Goal: Information Seeking & Learning: Compare options

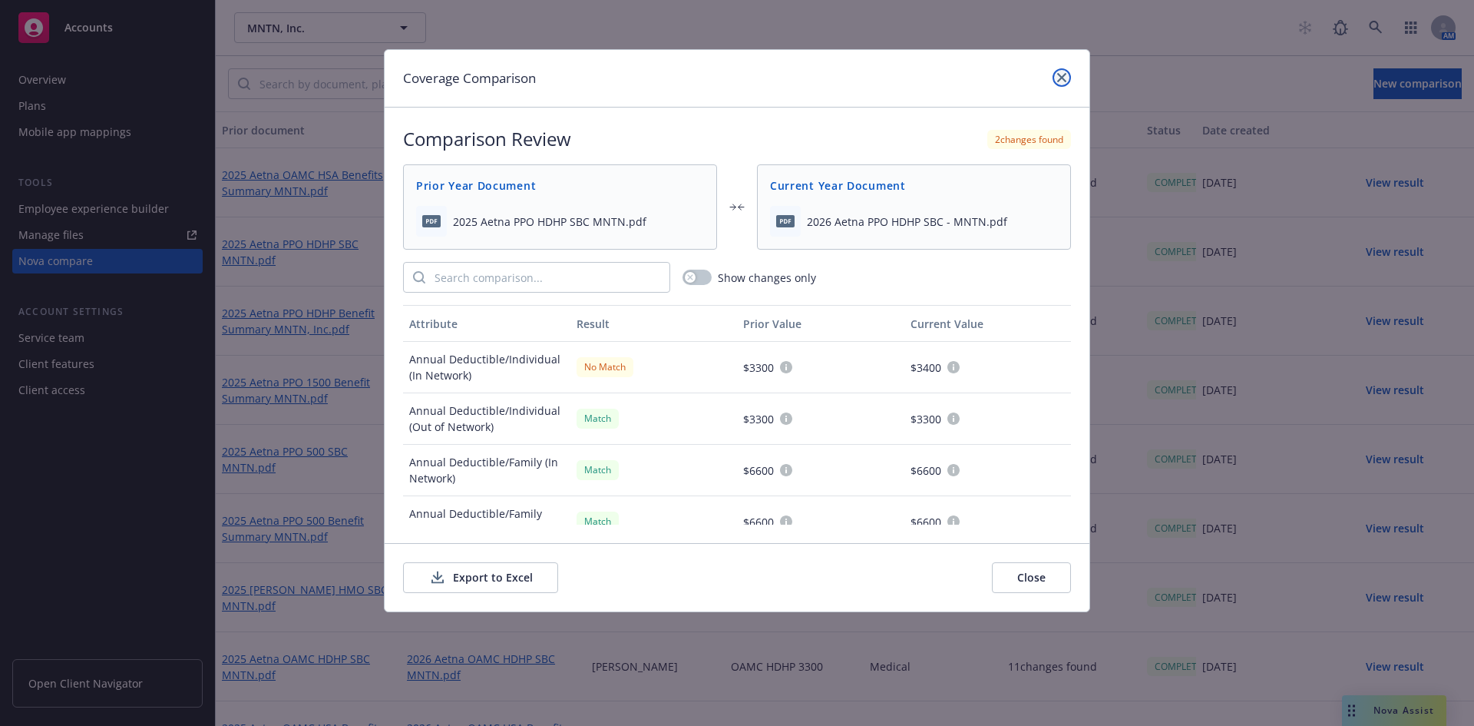
click at [1063, 76] on icon "close" at bounding box center [1061, 77] width 9 height 9
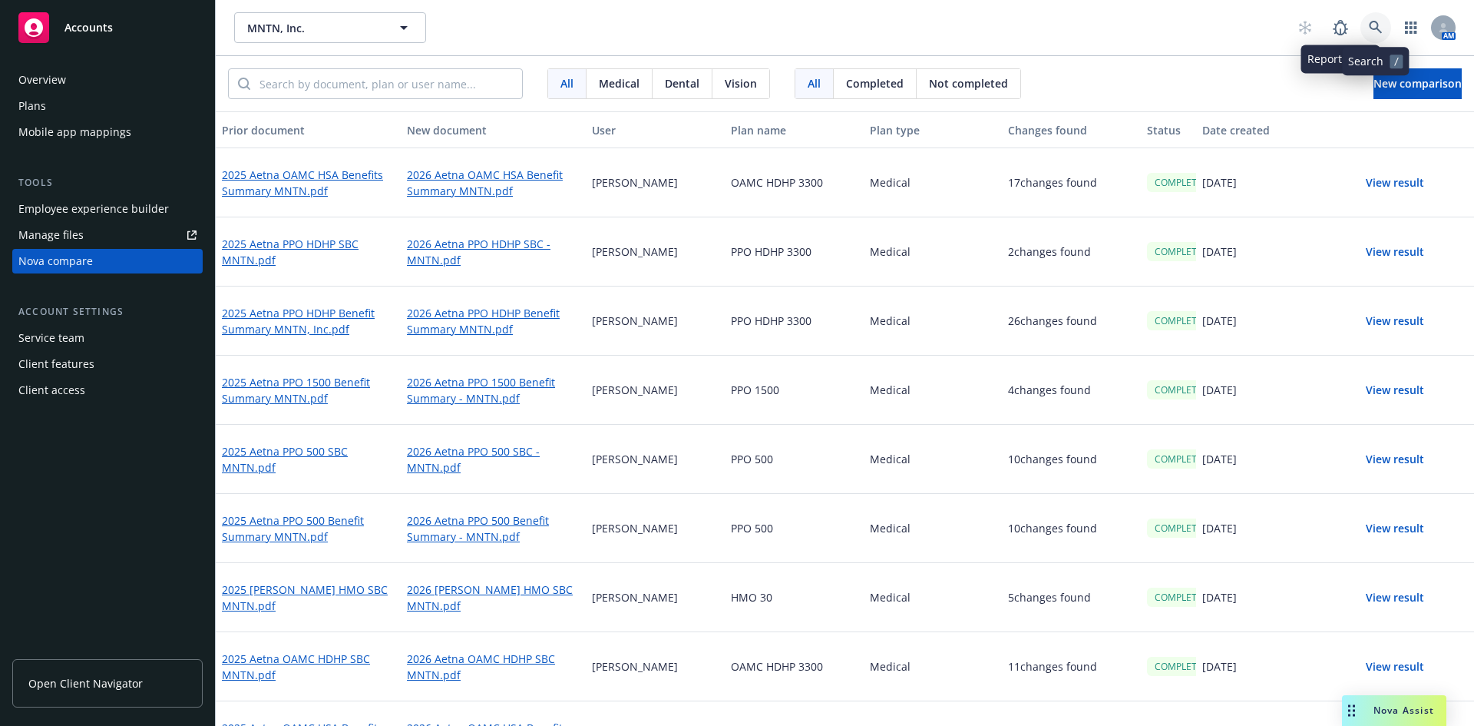
click at [1379, 18] on link at bounding box center [1376, 27] width 31 height 31
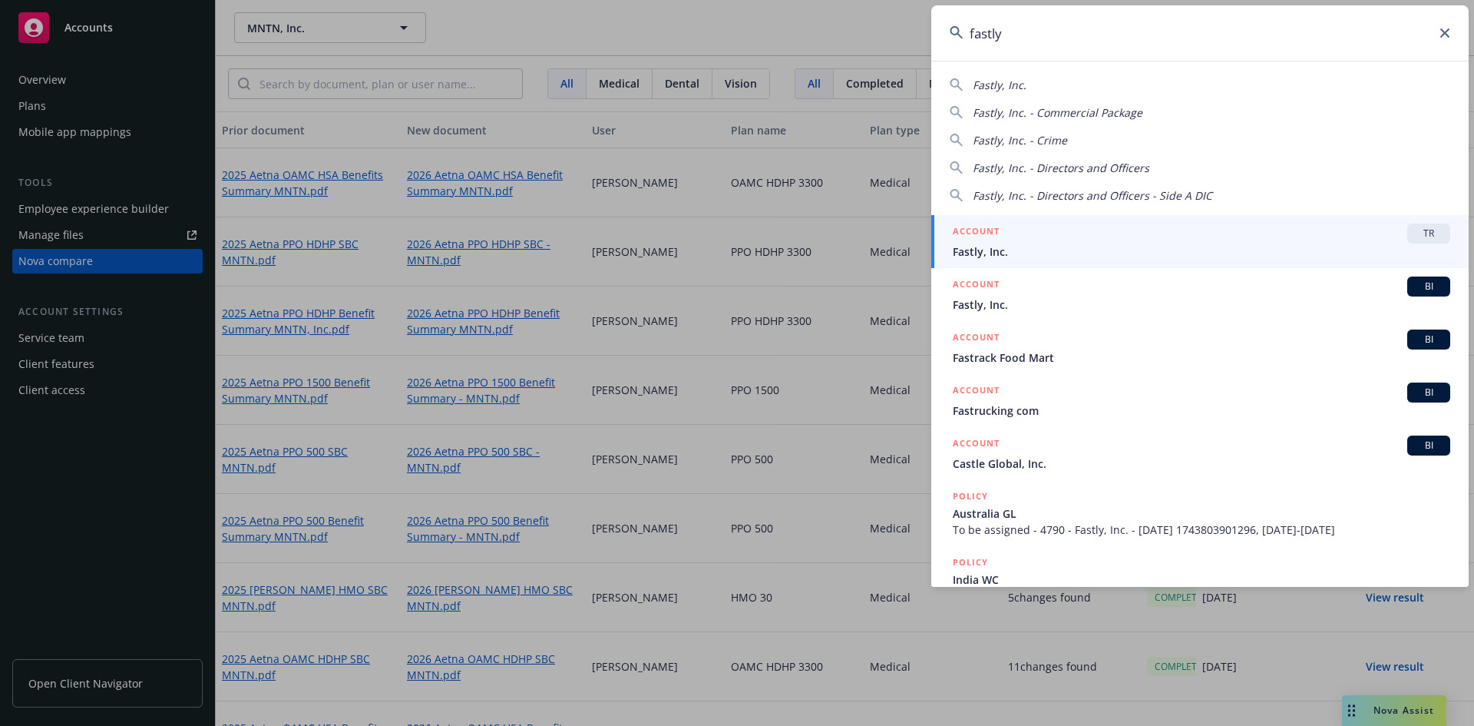
type input "fastly"
click at [1214, 243] on span "Fastly, Inc." at bounding box center [1202, 251] width 498 height 16
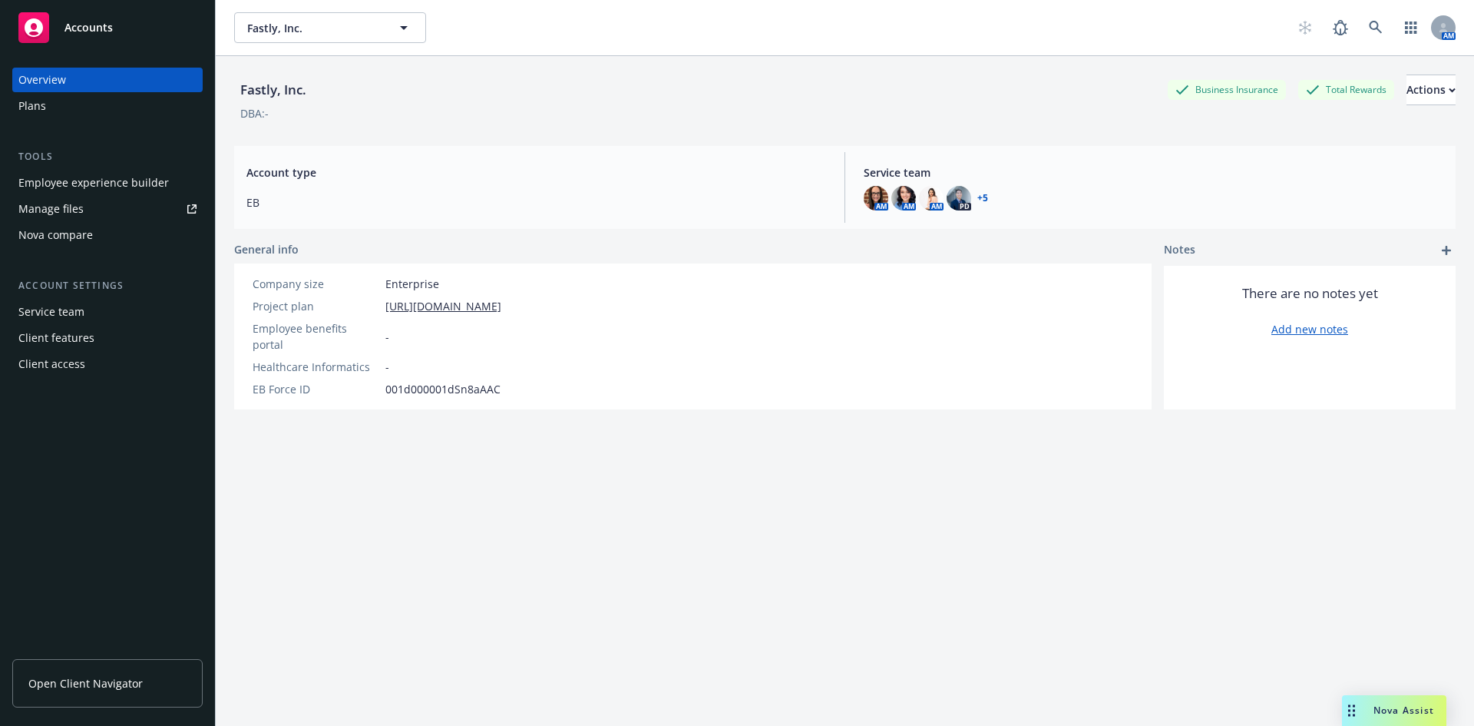
click at [47, 236] on div "Nova compare" at bounding box center [55, 235] width 74 height 25
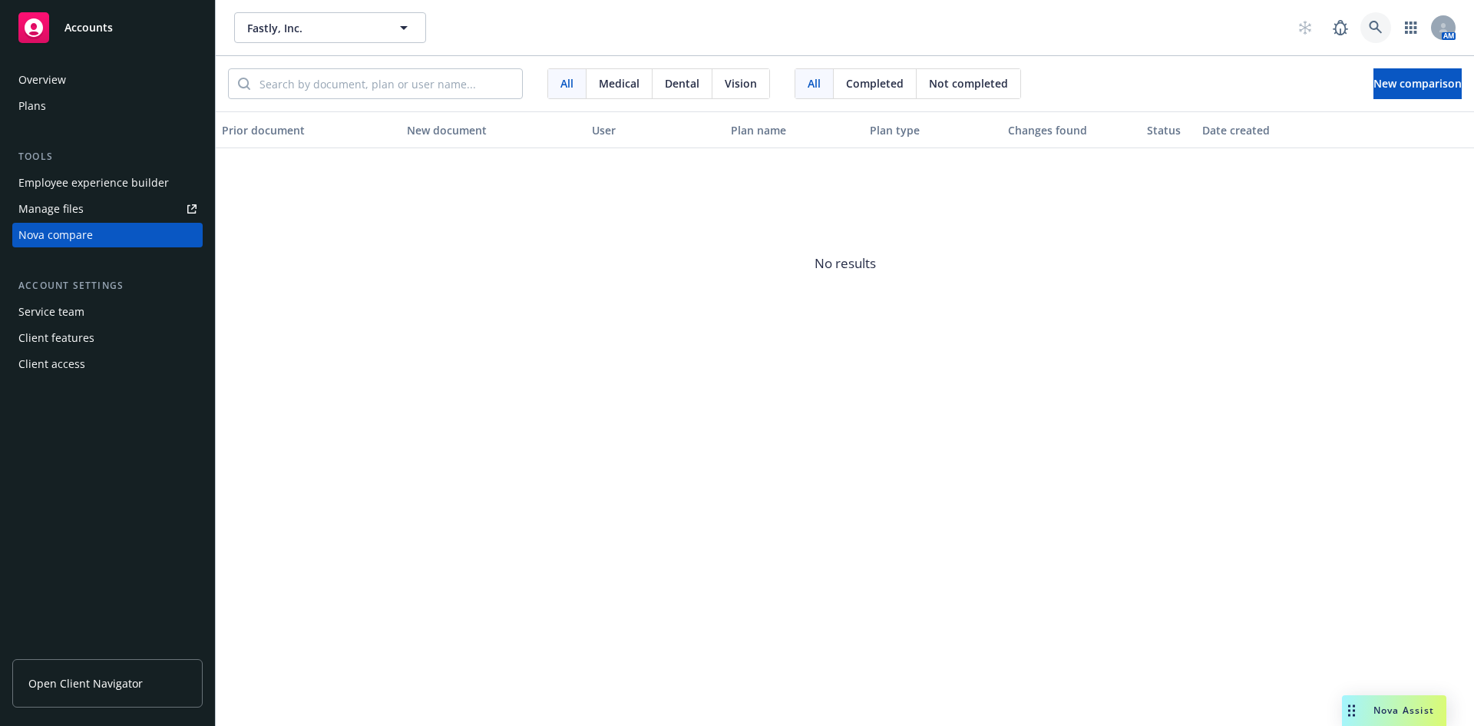
click at [1377, 21] on icon at bounding box center [1376, 28] width 14 height 14
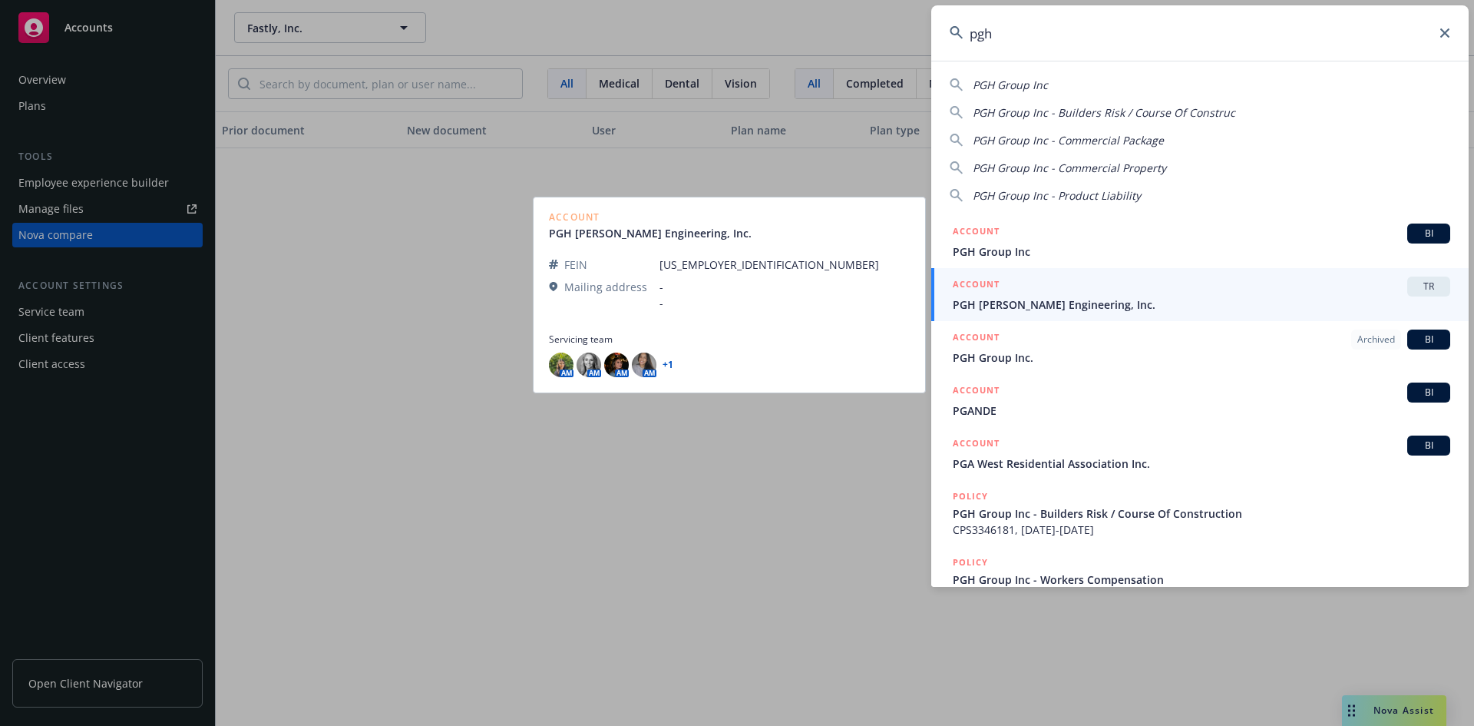
type input "pgh"
click at [1097, 304] on span "PGH Wong Engineering, Inc." at bounding box center [1202, 304] width 498 height 16
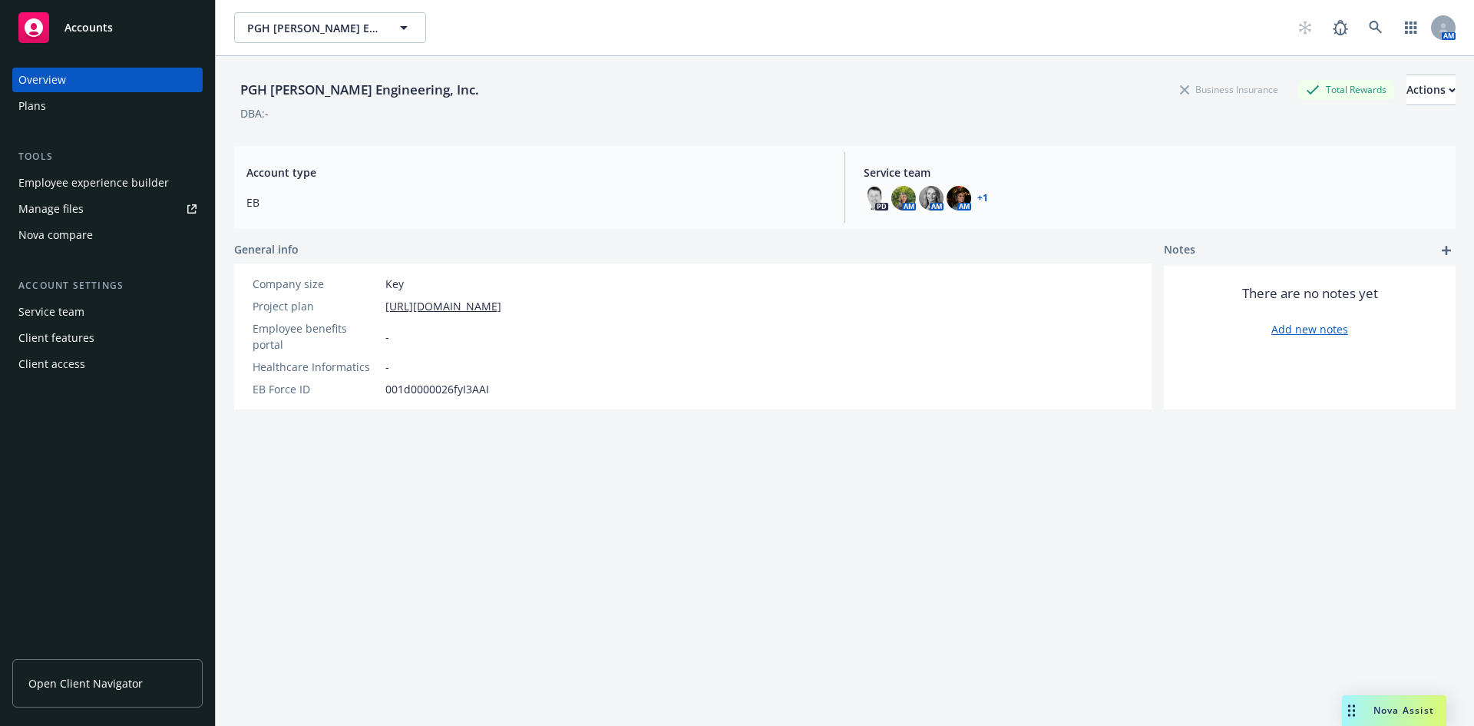
click at [88, 240] on div "Nova compare" at bounding box center [55, 235] width 74 height 25
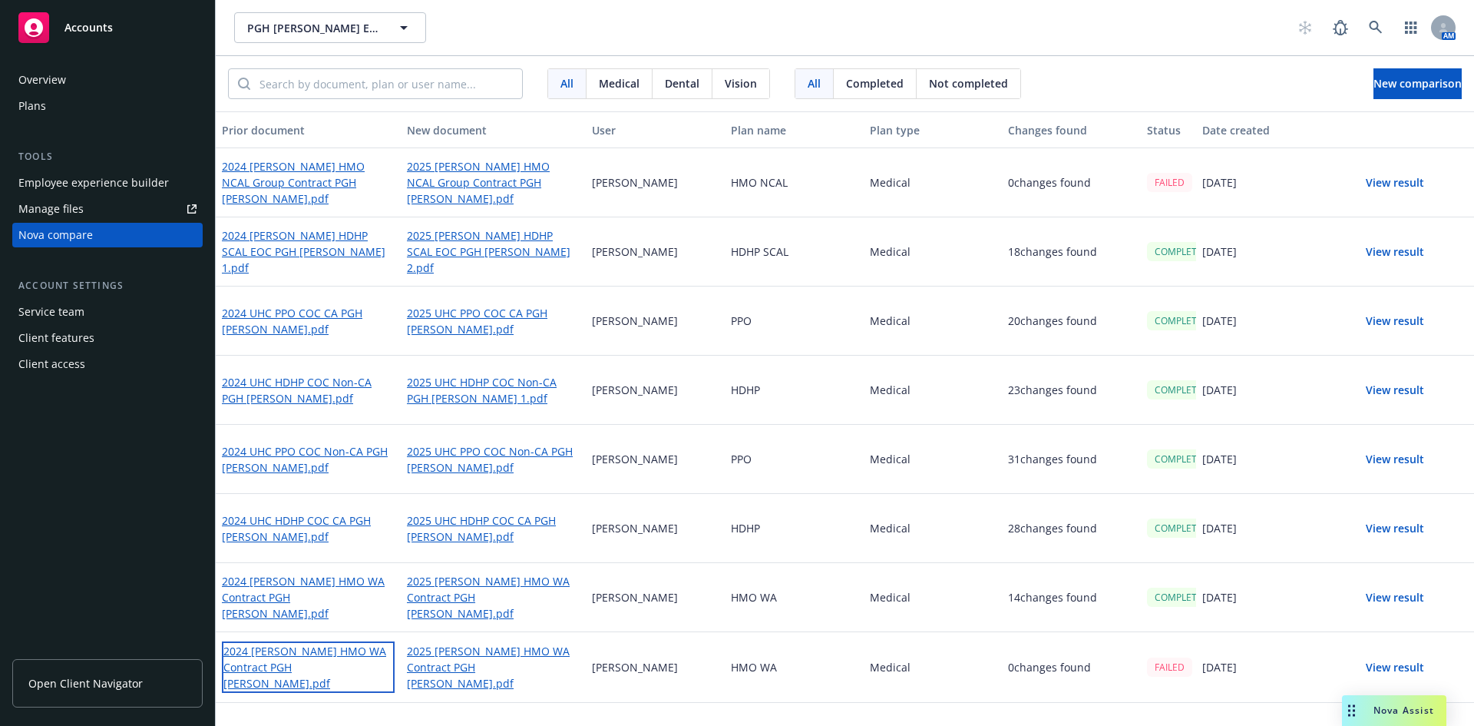
click at [336, 660] on link "2024 Kaiser HMO WA Contract PGH Wong.pdf" at bounding box center [308, 666] width 173 height 51
click at [319, 183] on link "2024 Kaiser HMO NCAL Group Contract PGH Wong.pdf" at bounding box center [308, 182] width 173 height 51
click at [1381, 28] on icon at bounding box center [1376, 28] width 14 height 14
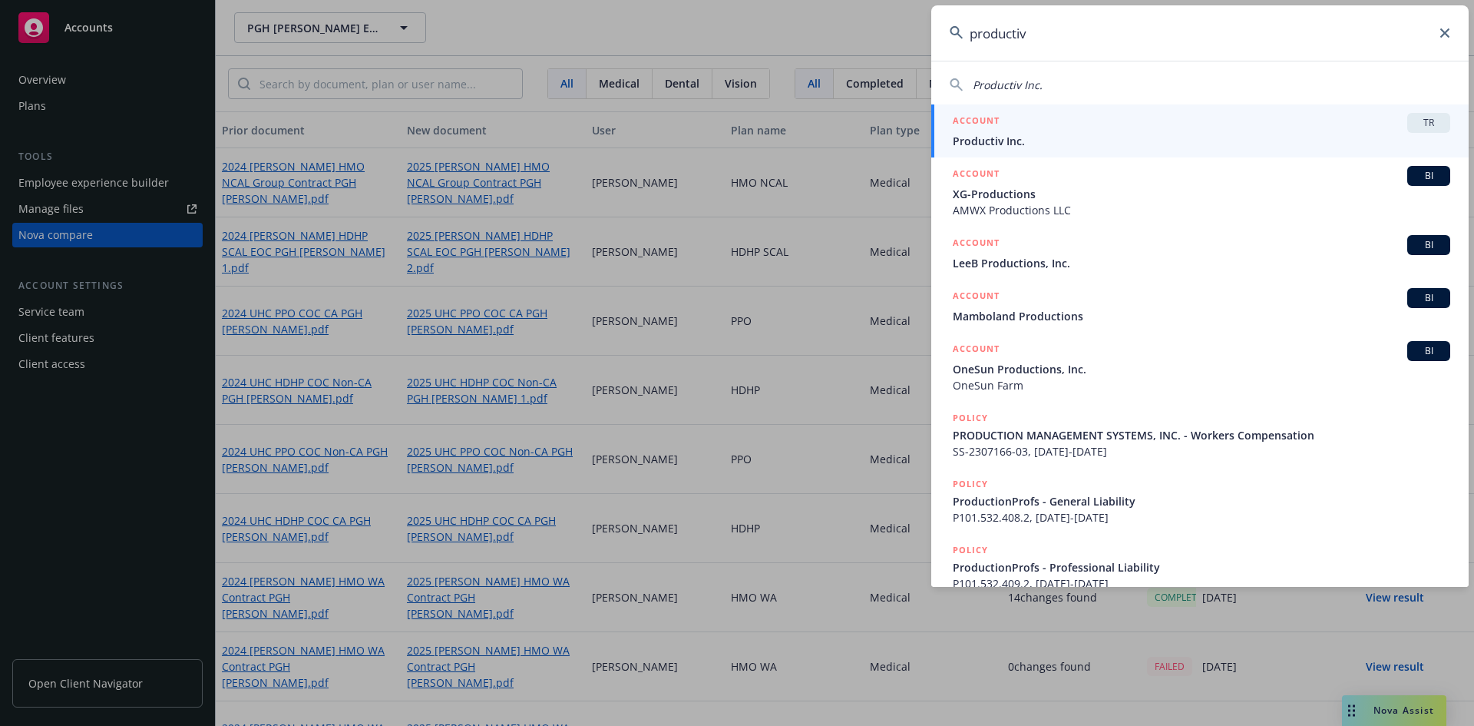
type input "productiv"
click at [1051, 138] on span "Productiv Inc." at bounding box center [1202, 141] width 498 height 16
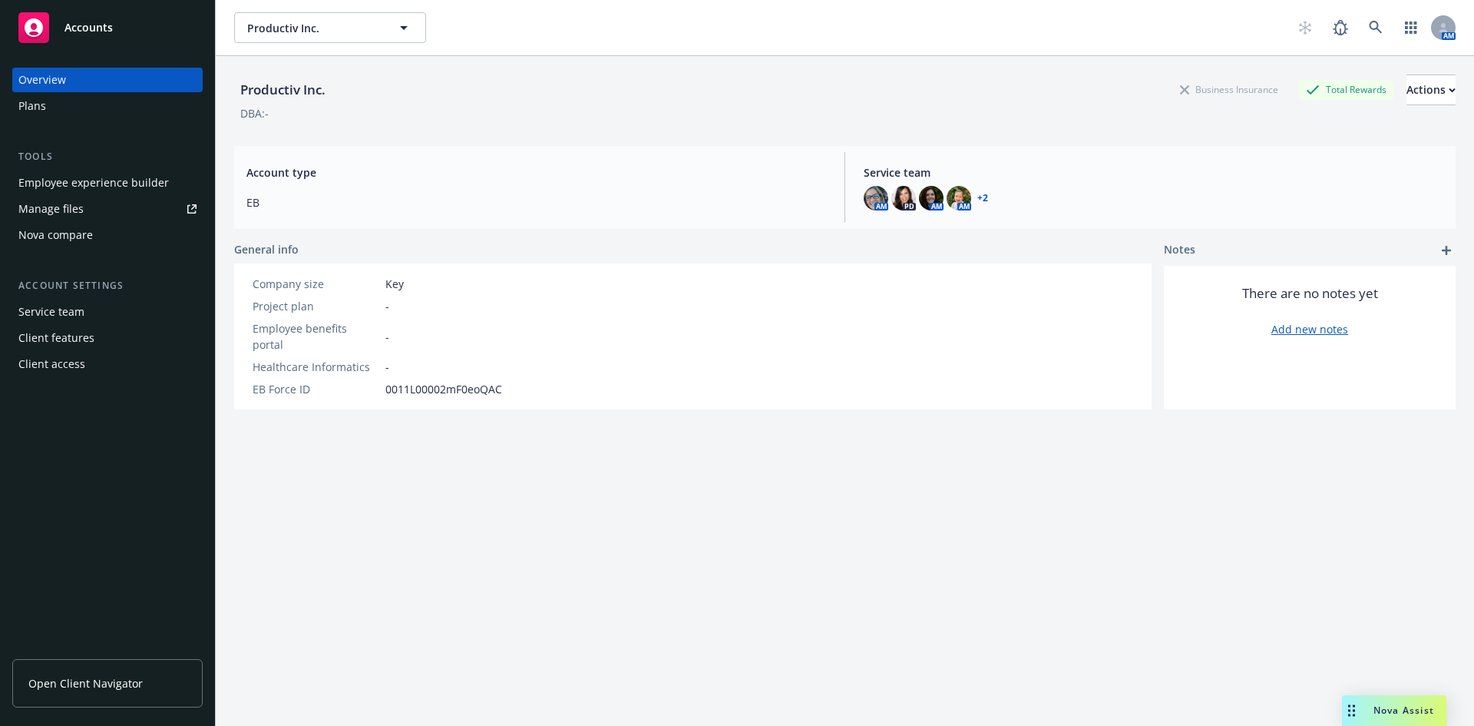
click at [58, 236] on div "Nova compare" at bounding box center [55, 235] width 74 height 25
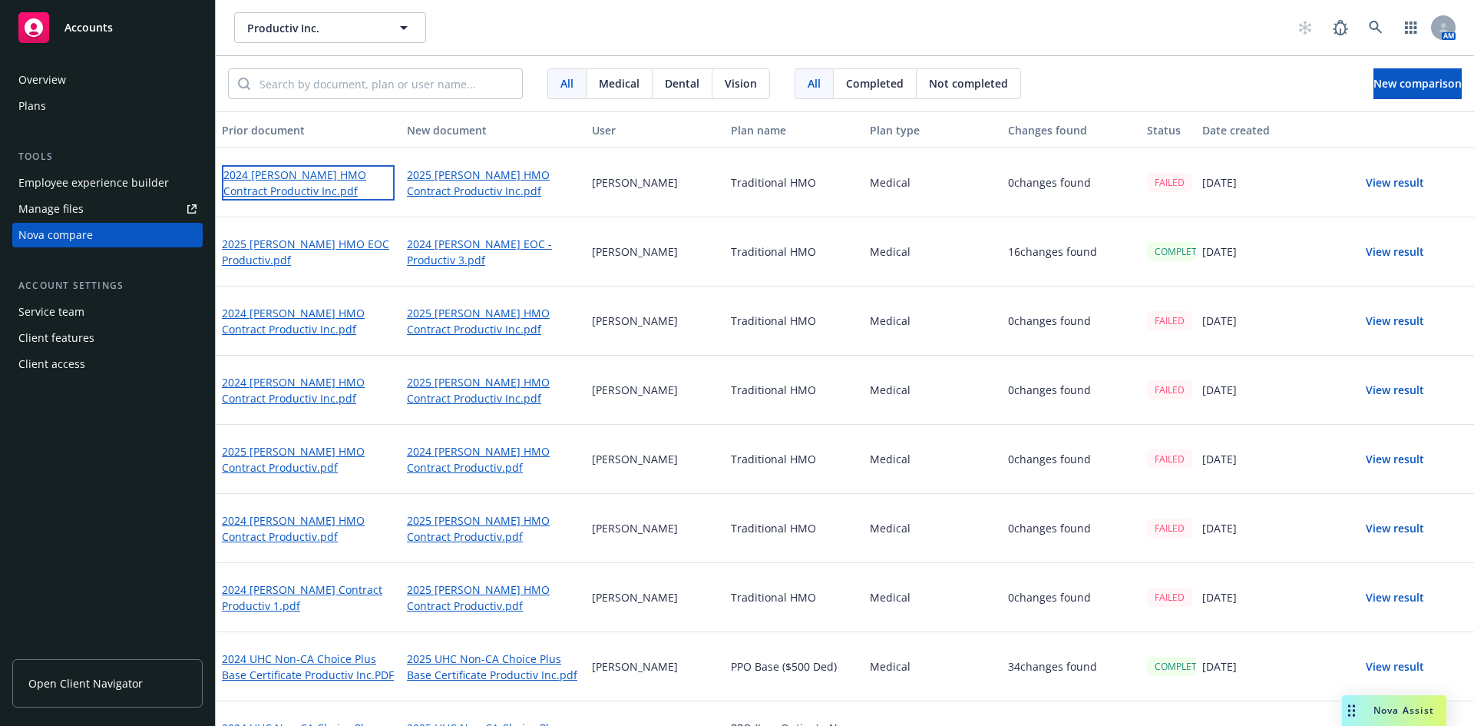
click at [317, 174] on link "2024 Kaiser HMO Contract Productiv Inc.pdf" at bounding box center [308, 182] width 173 height 35
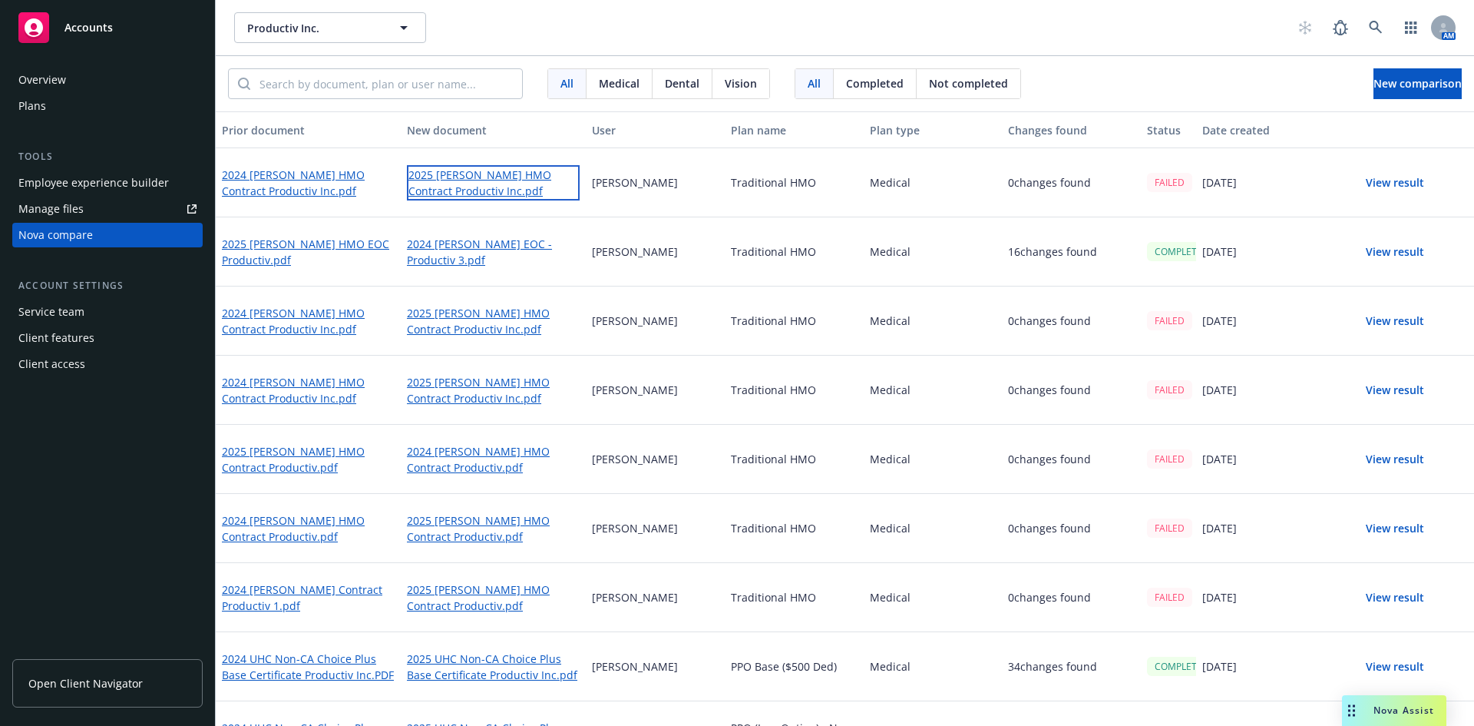
click at [485, 175] on link "2025 Kaiser HMO Contract Productiv Inc.pdf" at bounding box center [493, 182] width 173 height 35
click at [1373, 25] on icon at bounding box center [1376, 28] width 14 height 14
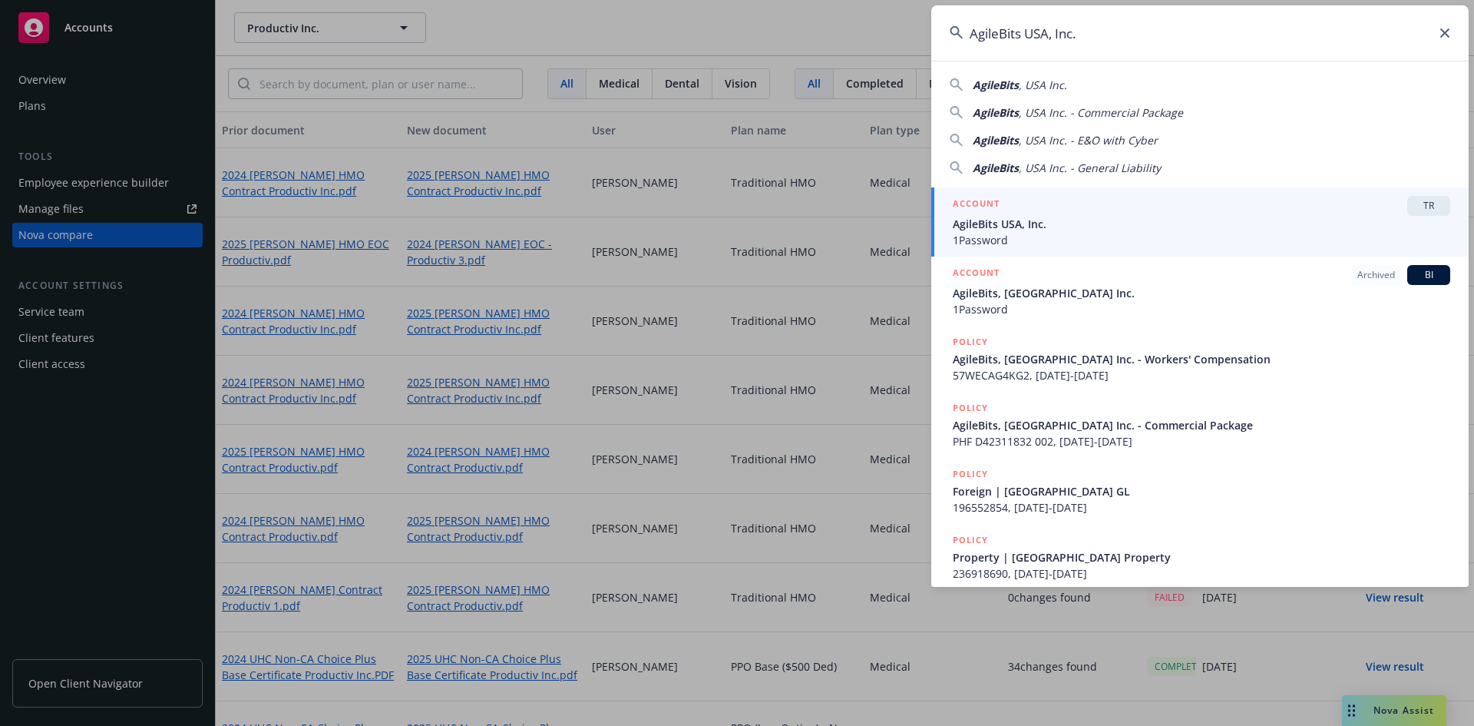
drag, startPoint x: 1027, startPoint y: 35, endPoint x: 1219, endPoint y: 35, distance: 192.7
click at [1219, 35] on input "AgileBits USA, Inc." at bounding box center [1199, 32] width 537 height 55
type input "AgileBits USA, Inc."
click at [1076, 204] on div "ACCOUNT TR" at bounding box center [1202, 206] width 498 height 20
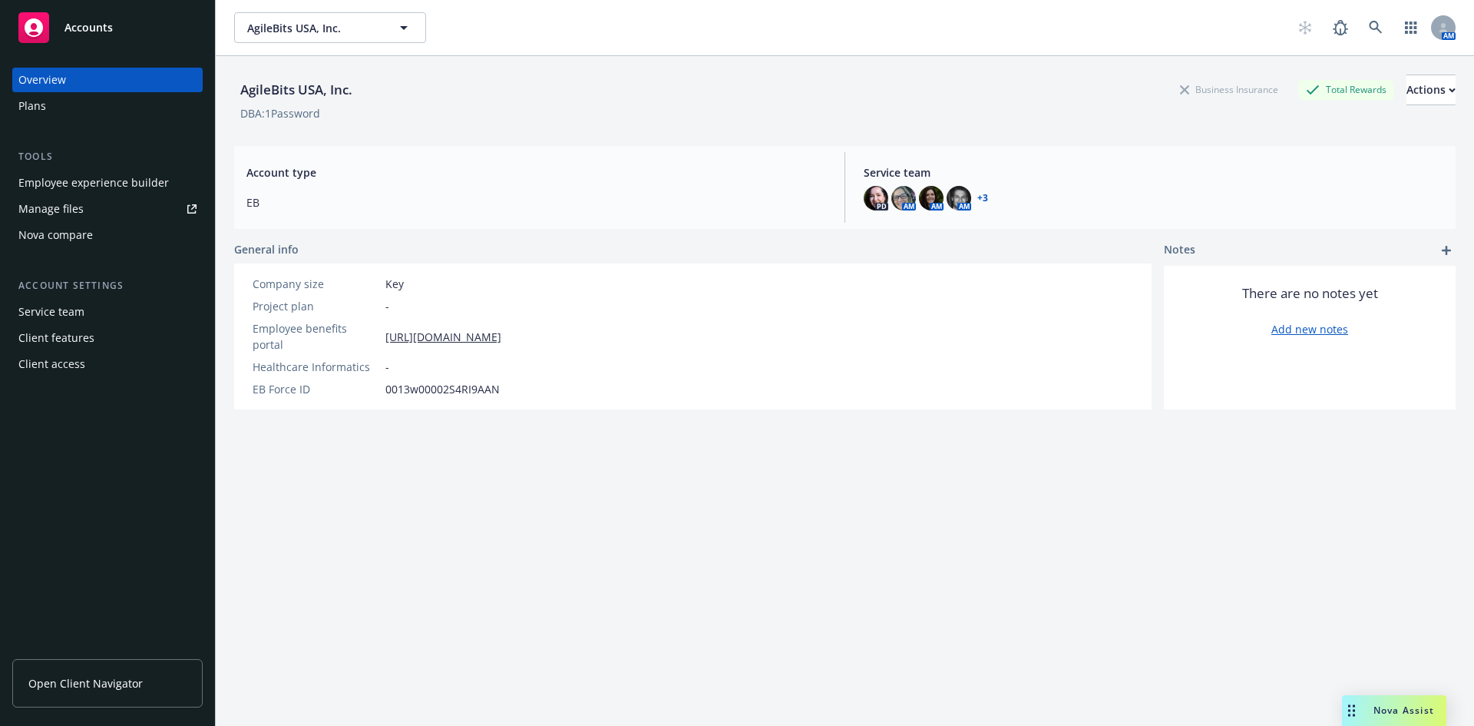
click at [103, 232] on div "Nova compare" at bounding box center [107, 235] width 178 height 25
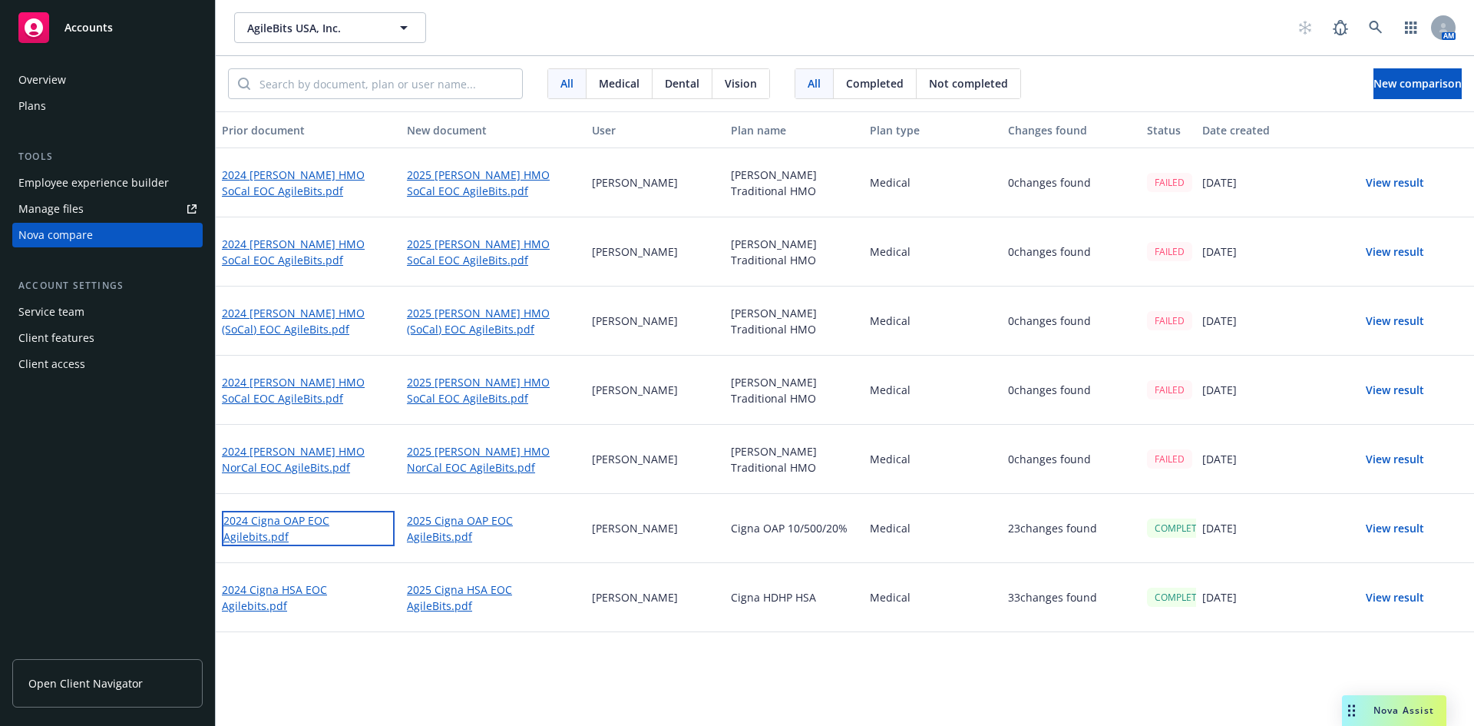
click at [318, 529] on link "2024 Cigna OAP EOC Agilebits.pdf" at bounding box center [308, 528] width 173 height 35
click at [1378, 25] on icon at bounding box center [1375, 27] width 13 height 13
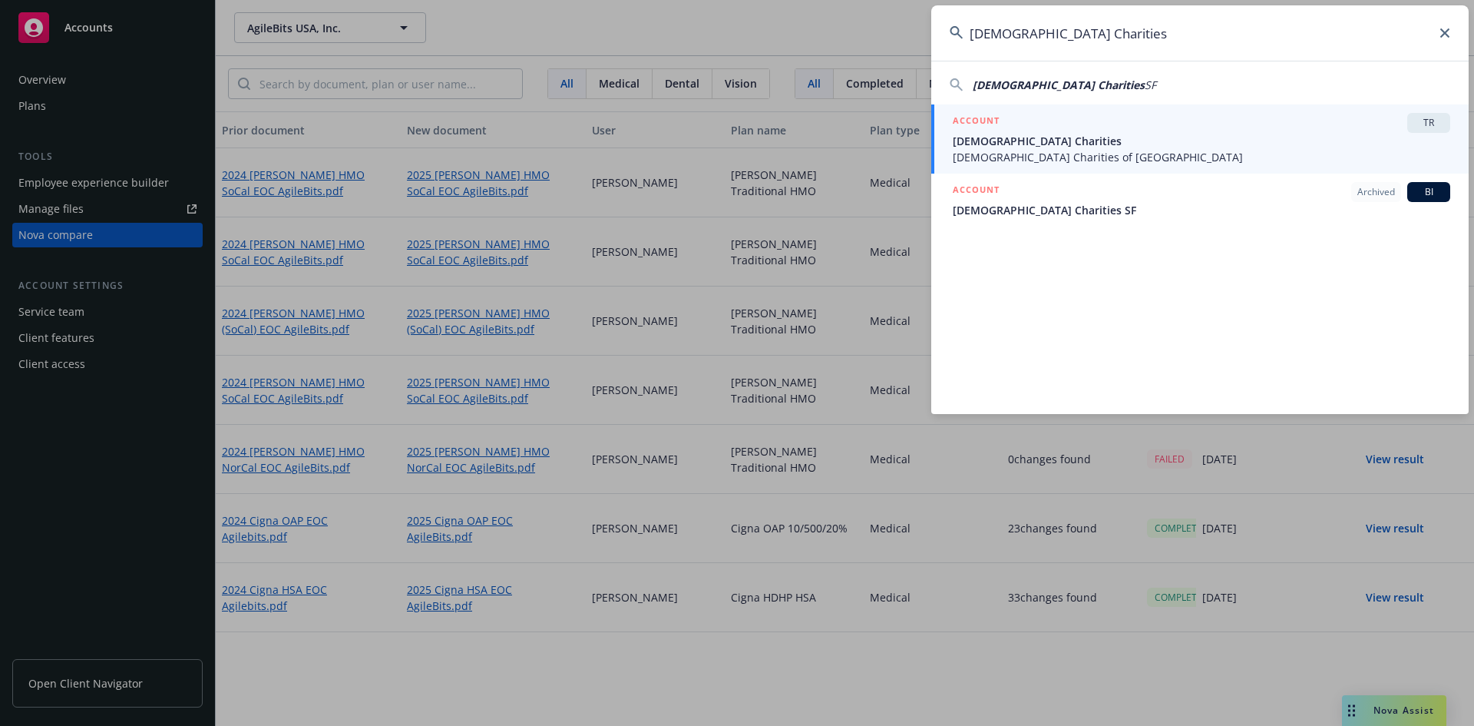
type input "Catholic Charities"
click at [1010, 127] on div "ACCOUNT TR" at bounding box center [1202, 123] width 498 height 20
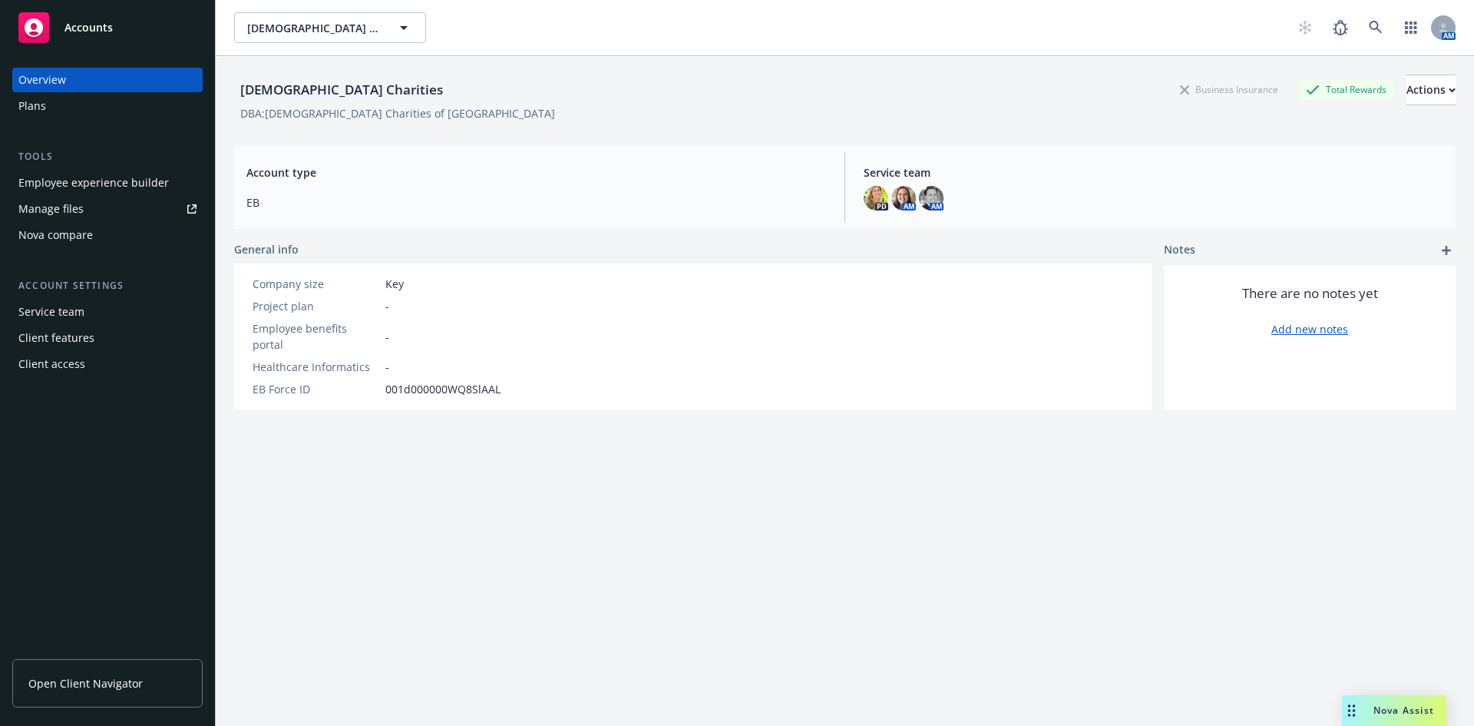
click at [58, 234] on div "Nova compare" at bounding box center [55, 235] width 74 height 25
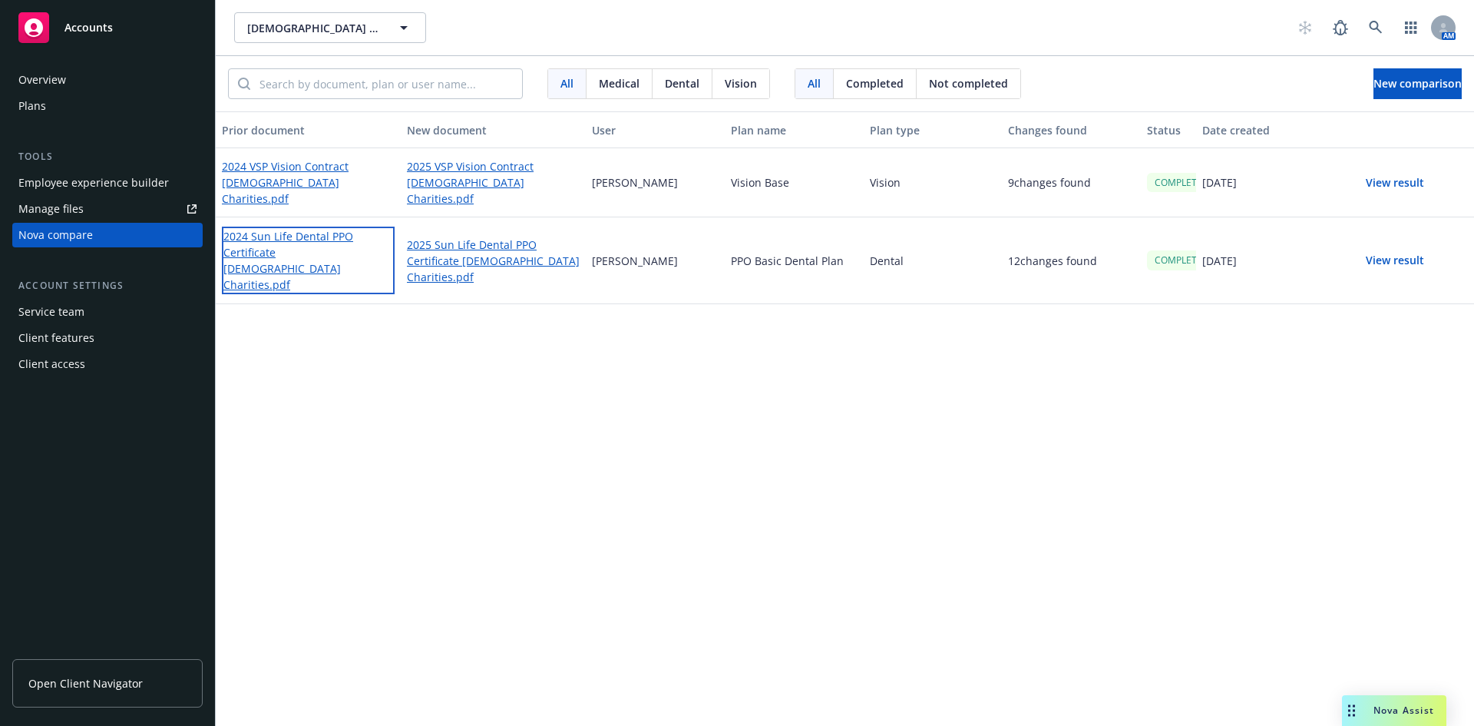
click at [322, 256] on link "2024 Sun Life Dental PPO Certificate Catholic Charities.pdf" at bounding box center [308, 261] width 173 height 68
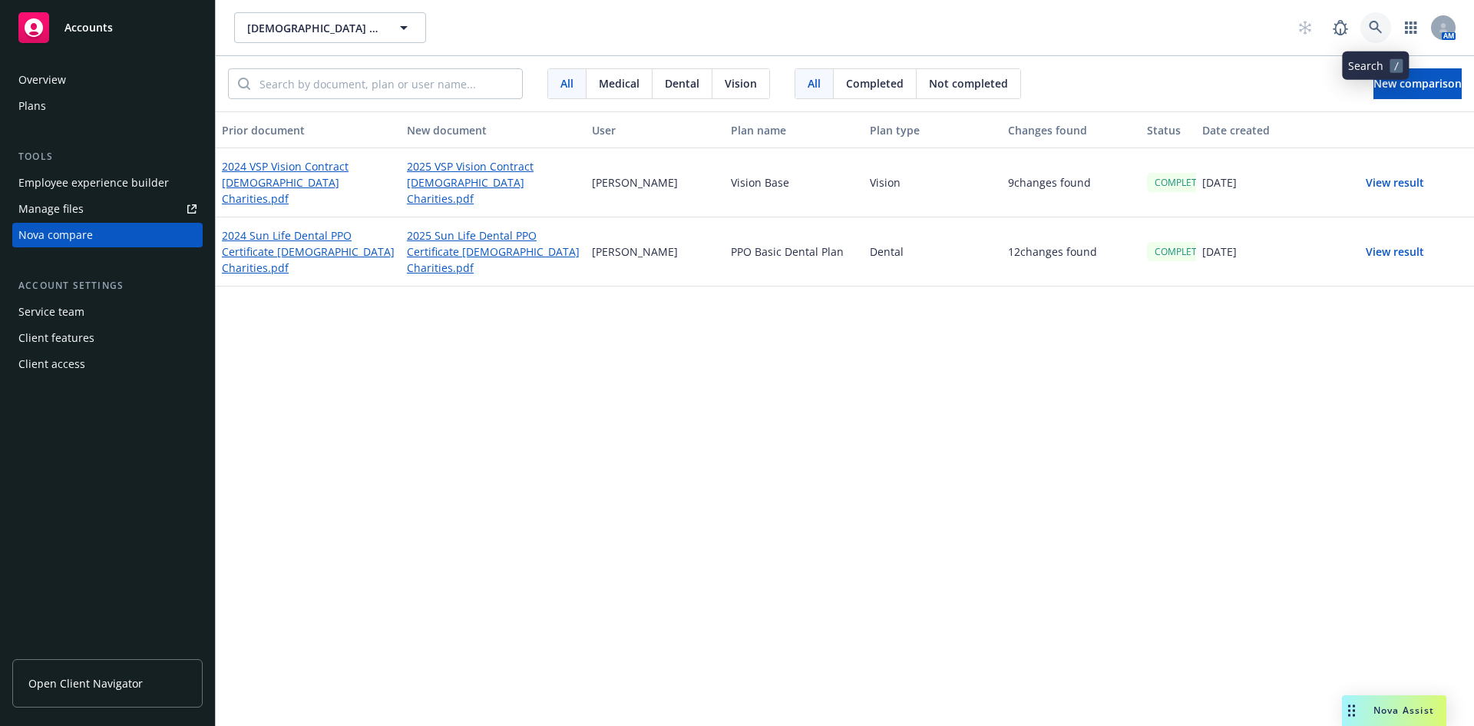
click at [1375, 23] on icon at bounding box center [1376, 28] width 14 height 14
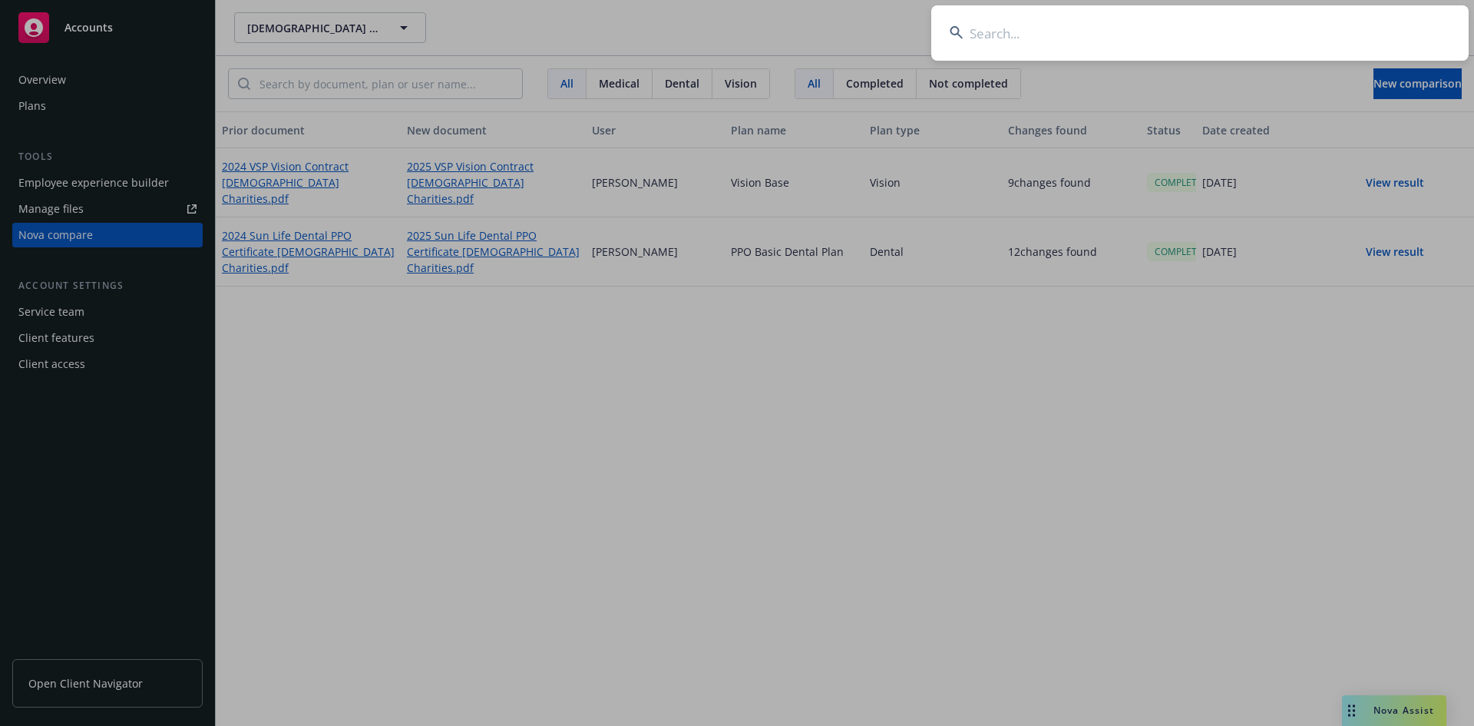
type input "Pro Farm Group, Inc"
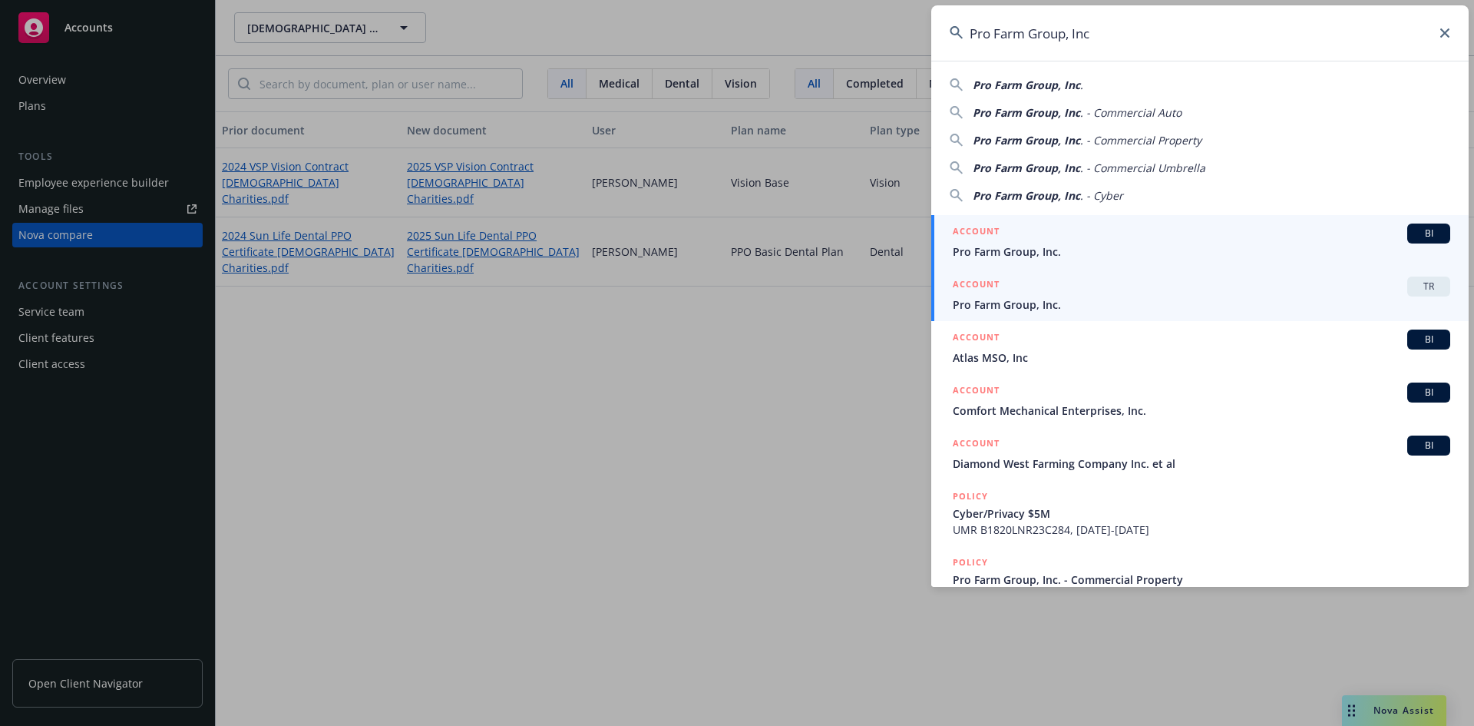
click at [1073, 302] on span "Pro Farm Group, Inc." at bounding box center [1202, 304] width 498 height 16
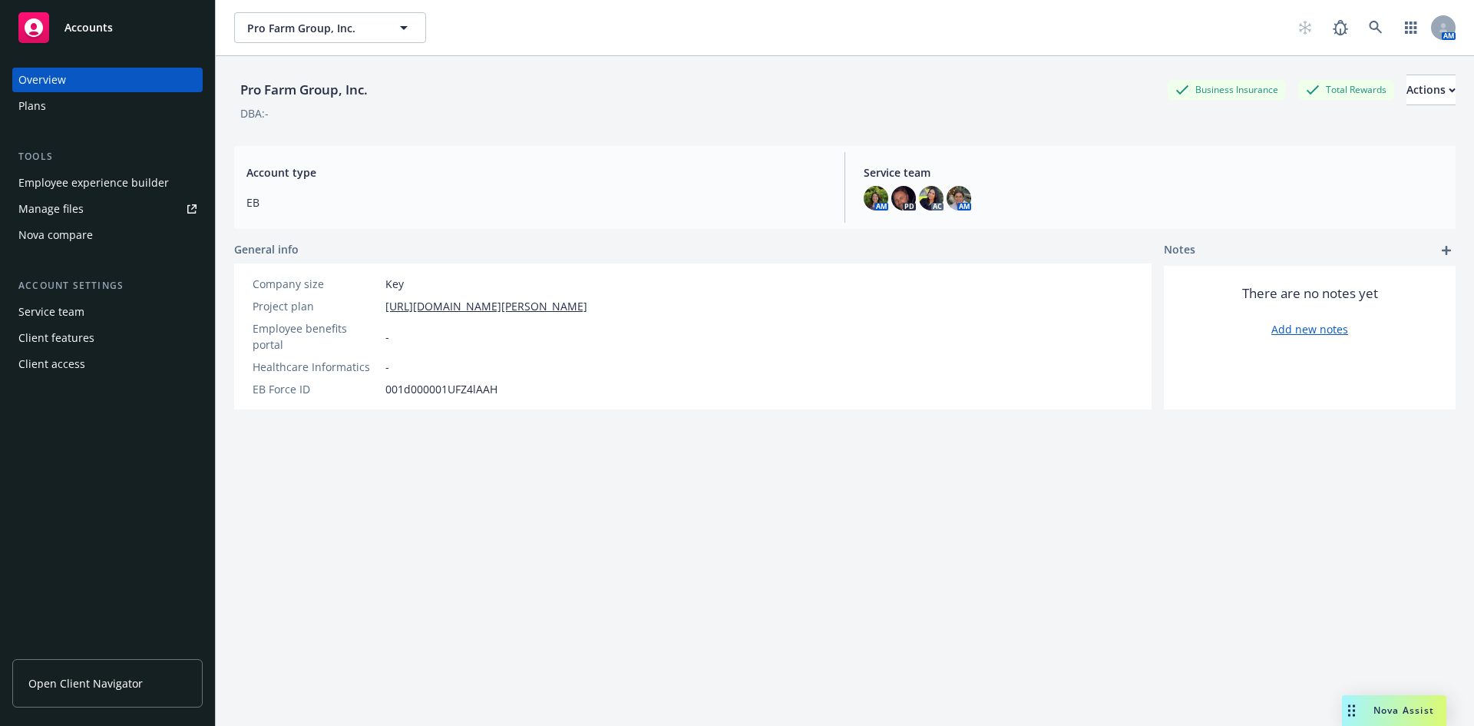
click at [77, 239] on div "Nova compare" at bounding box center [55, 235] width 74 height 25
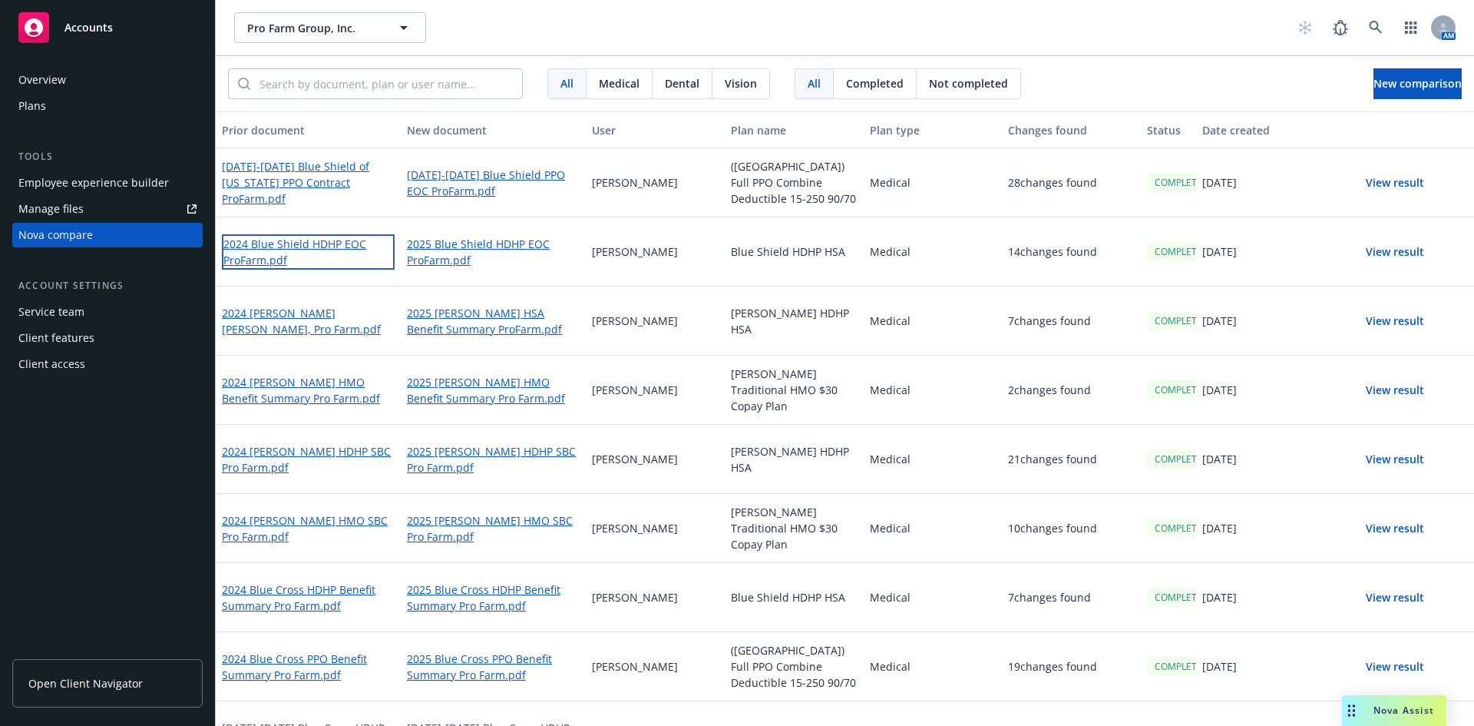
click at [312, 242] on link "2024 Blue Shield HDHP EOC ProFarm.pdf" at bounding box center [308, 251] width 173 height 35
click at [1376, 24] on icon at bounding box center [1376, 28] width 14 height 14
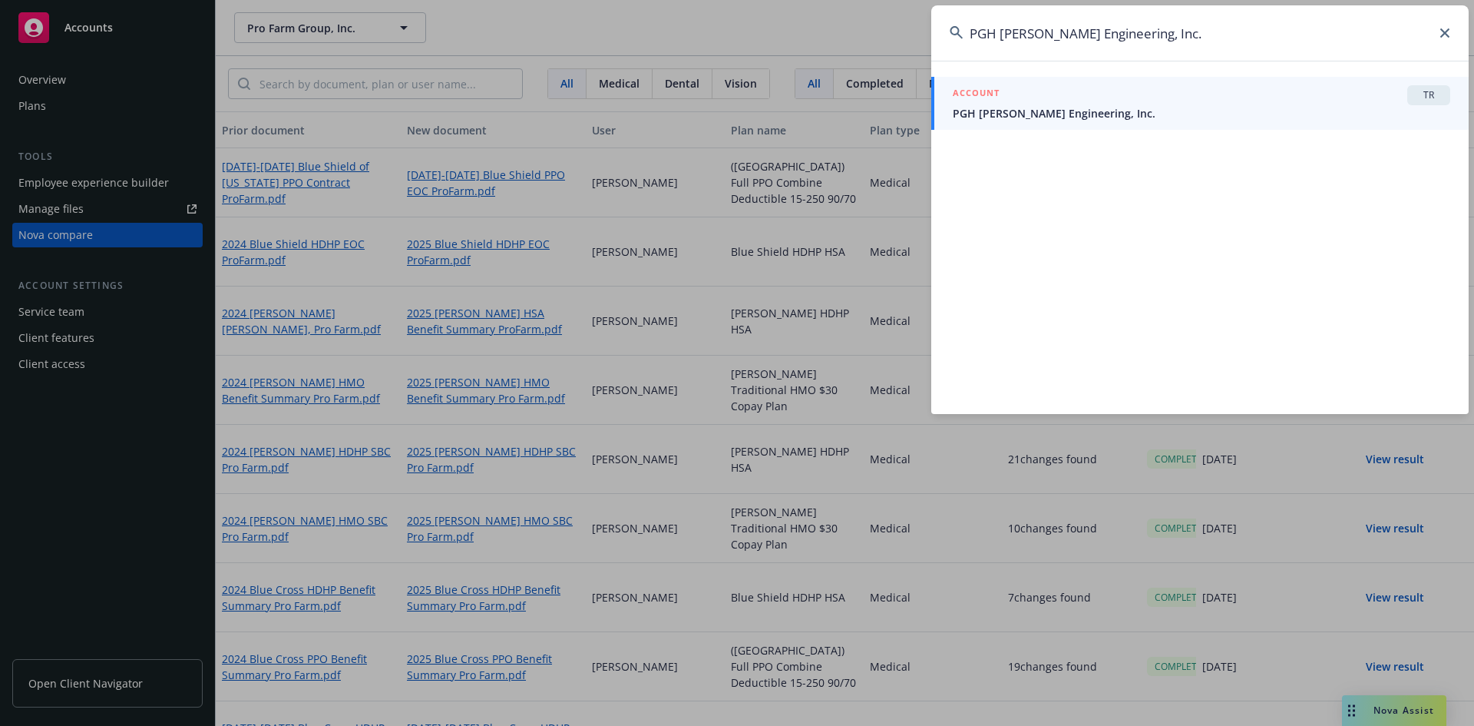
type input "PGH Wong Engineering, Inc."
click at [1015, 107] on span "PGH Wong Engineering, Inc." at bounding box center [1202, 113] width 498 height 16
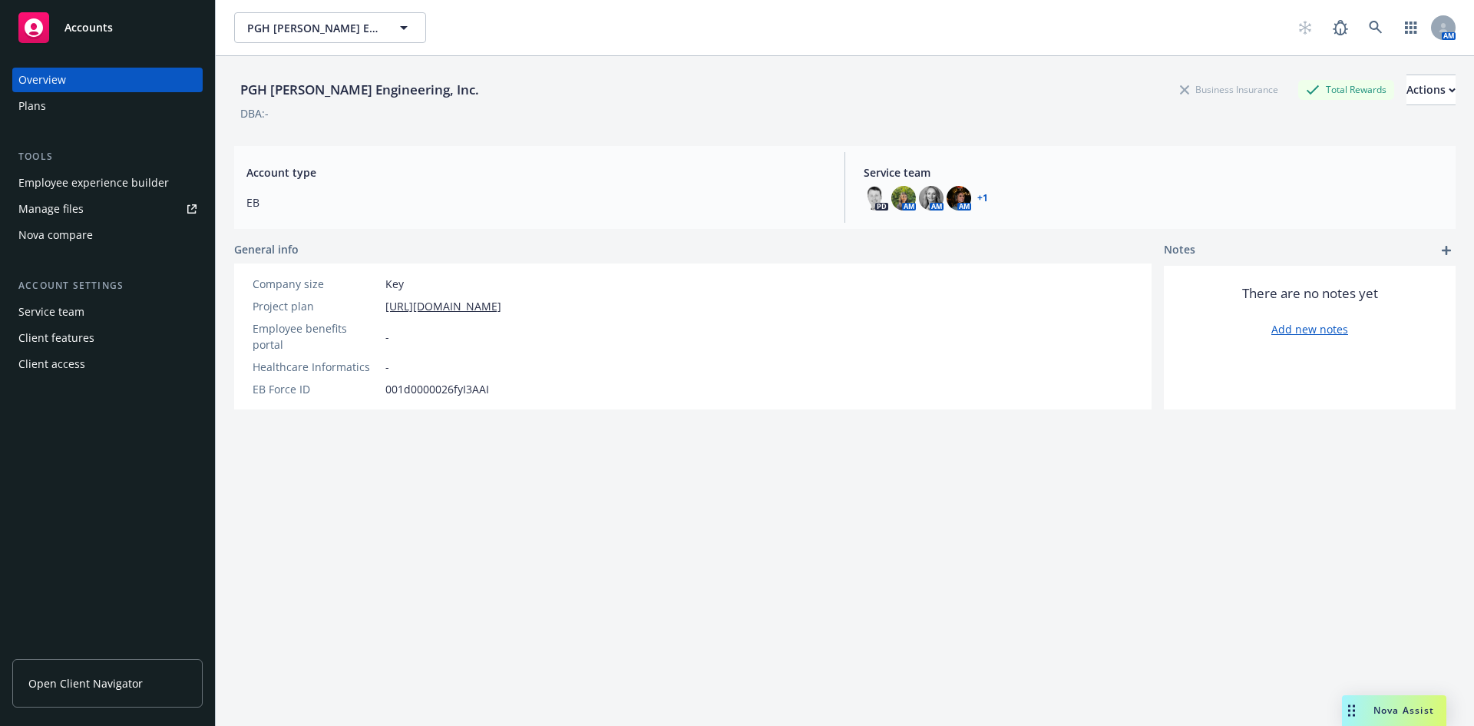
click at [88, 227] on div "Nova compare" at bounding box center [55, 235] width 74 height 25
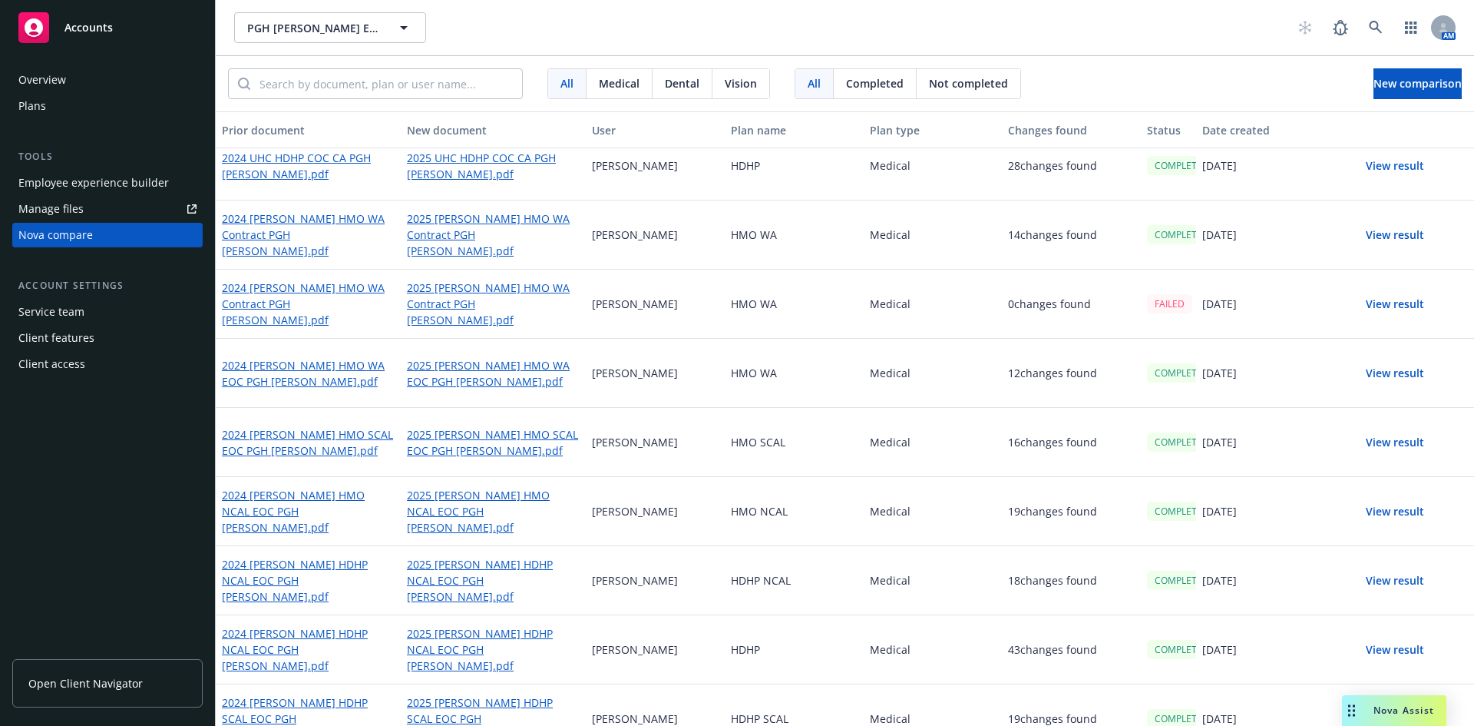
scroll to position [390, 0]
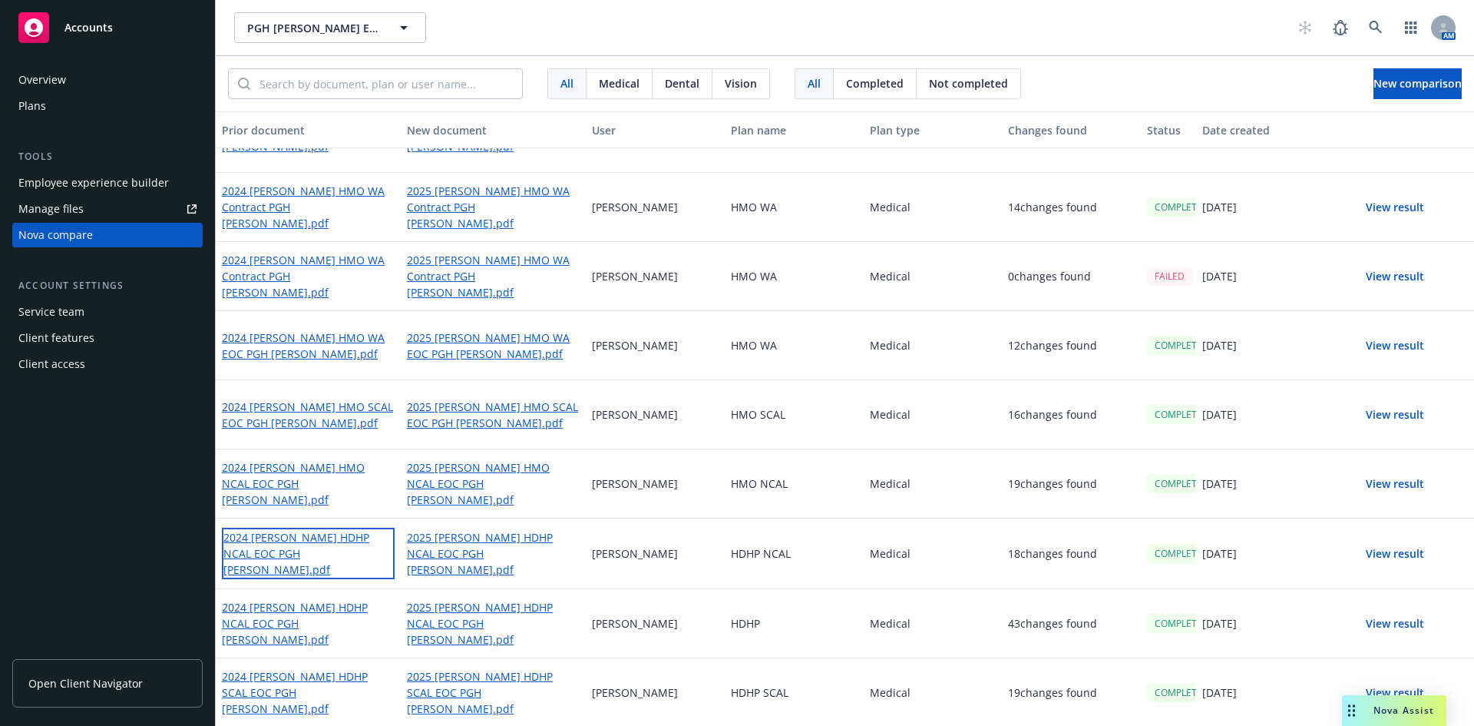
click at [349, 545] on link "2024 Kaiser HDHP NCAL EOC PGH Wong.pdf" at bounding box center [308, 552] width 173 height 51
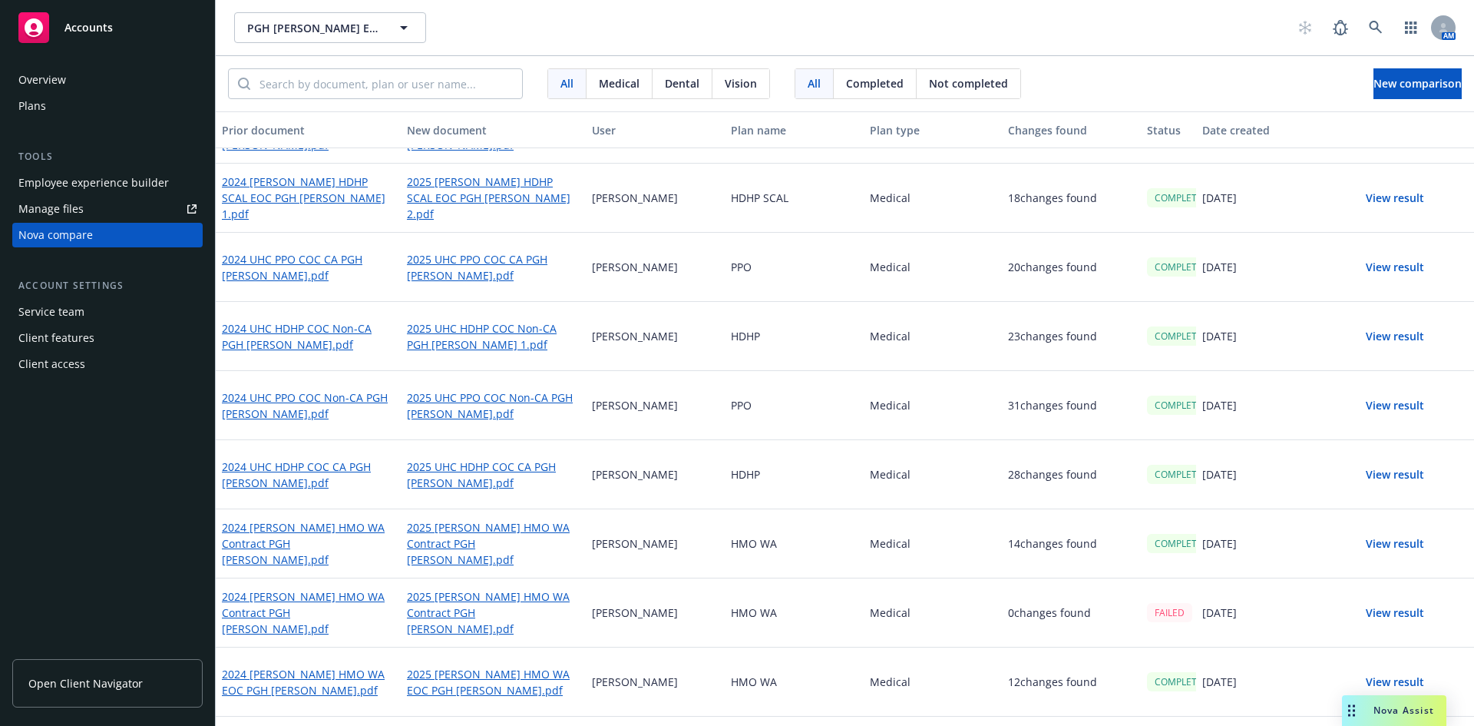
scroll to position [0, 0]
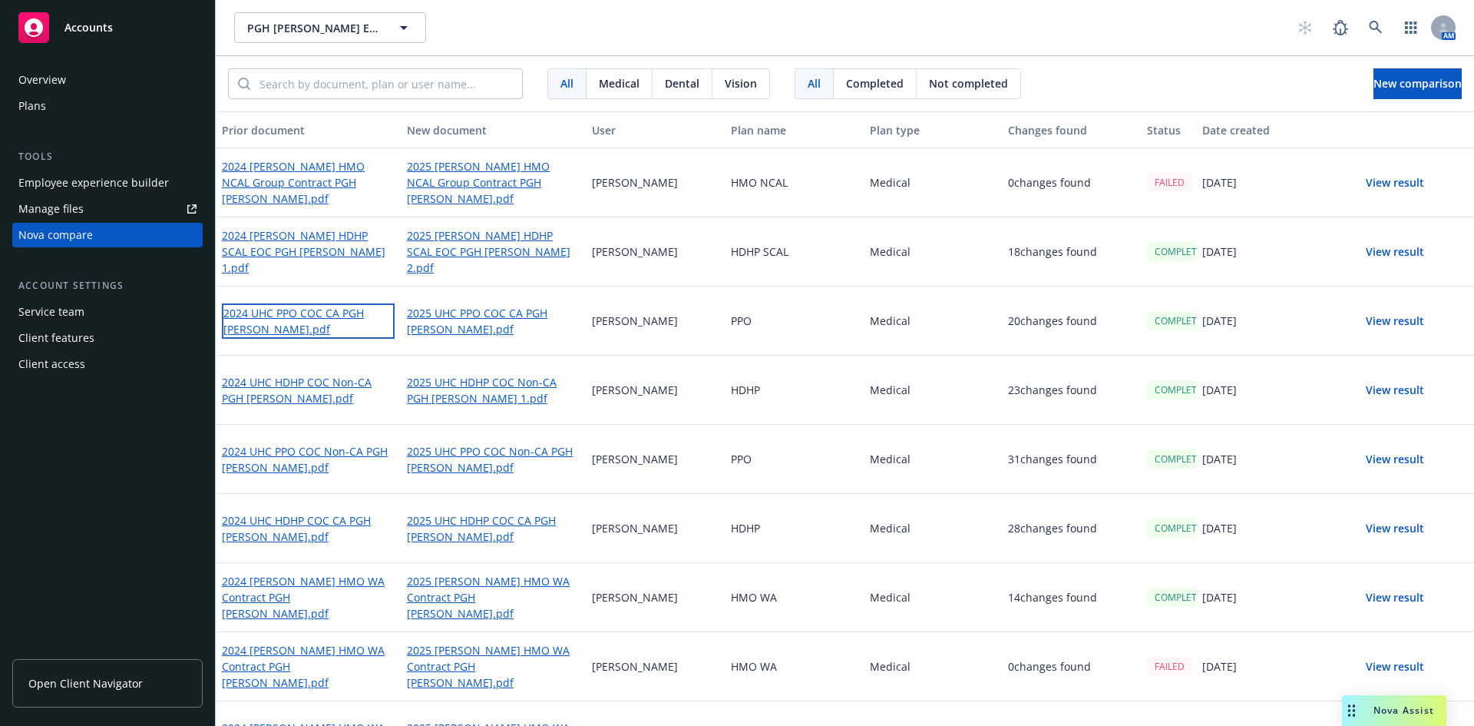
click at [283, 315] on link "2024 UHC PPO COC CA PGH Wong.pdf" at bounding box center [308, 320] width 173 height 35
click at [296, 382] on link "2024 UHC HDHP COC Non-CA PGH Wong.pdf" at bounding box center [308, 389] width 173 height 35
click at [324, 381] on link "2024 UHC HDHP COC Non-CA PGH Wong.pdf" at bounding box center [308, 389] width 173 height 35
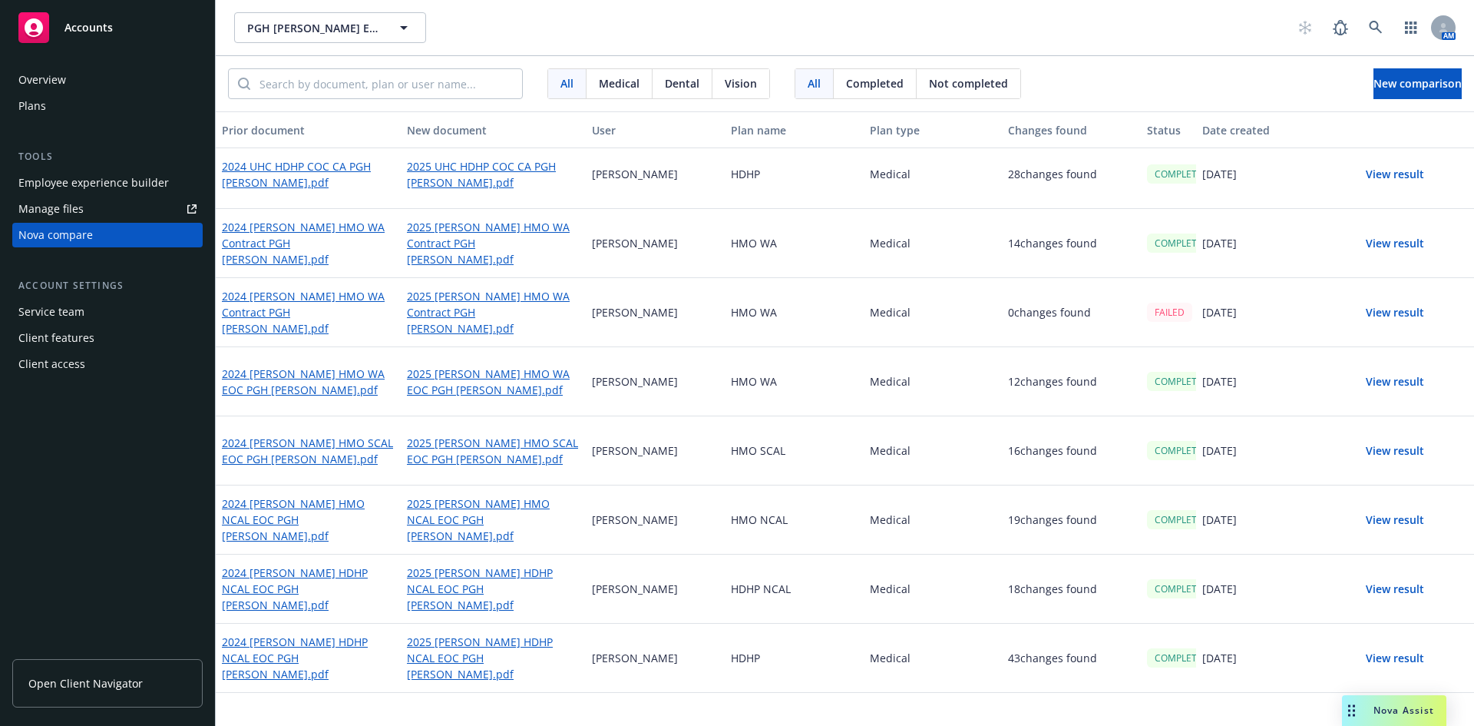
scroll to position [154, 0]
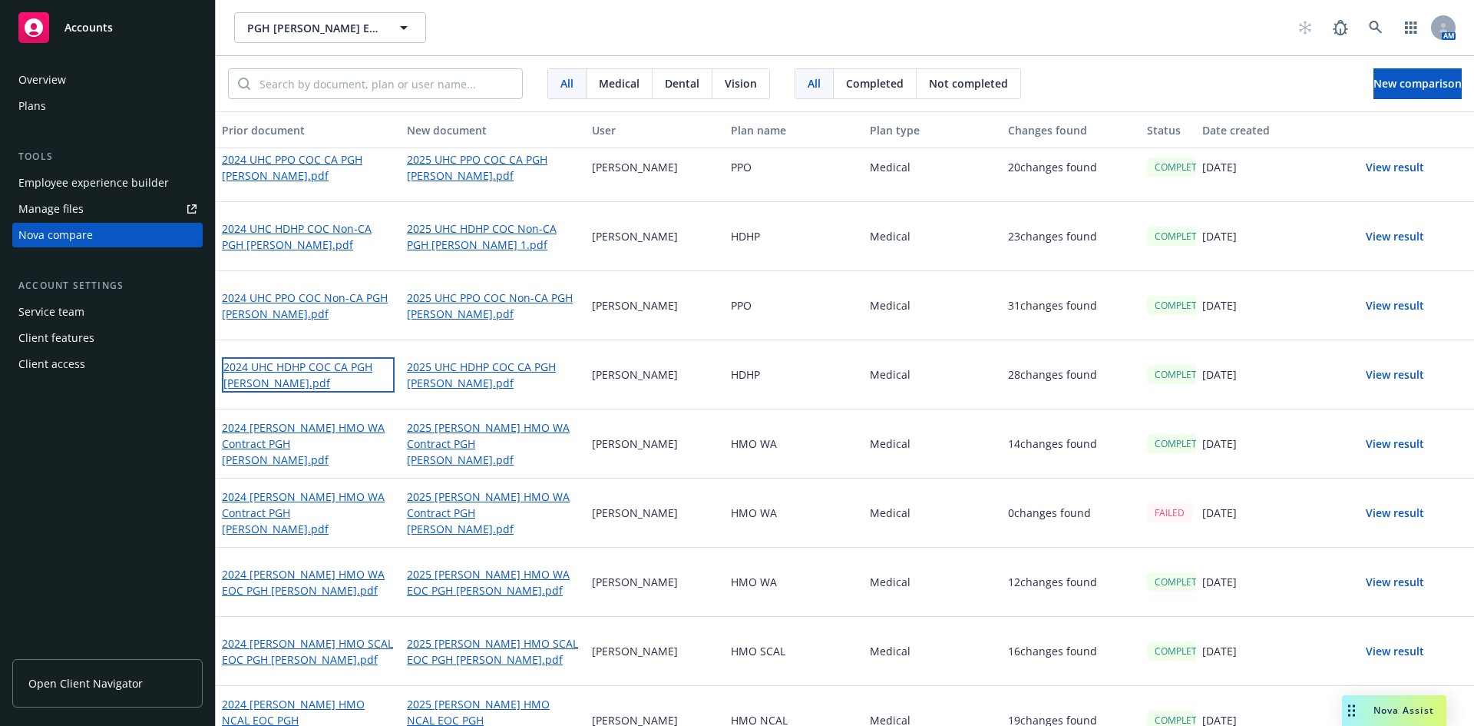
click at [293, 369] on link "2024 UHC HDHP COC CA PGH Wong.pdf" at bounding box center [308, 374] width 173 height 35
